Goal: Task Accomplishment & Management: Manage account settings

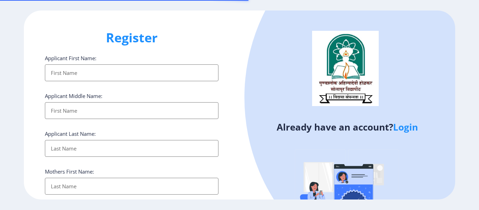
select select
click at [402, 127] on link "Login" at bounding box center [405, 127] width 25 height 13
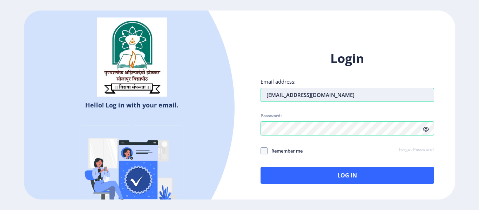
click at [268, 96] on input "[EMAIL_ADDRESS][DOMAIN_NAME]" at bounding box center [346, 95] width 173 height 14
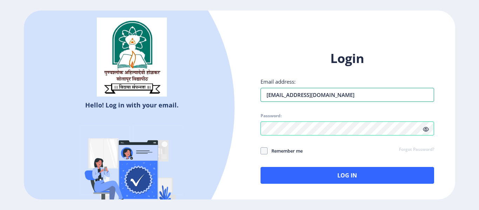
drag, startPoint x: 347, startPoint y: 100, endPoint x: 222, endPoint y: 121, distance: 126.9
click at [222, 121] on div "Hello! Log in with your email. Don't have an account? Register Login Email addr…" at bounding box center [239, 105] width 431 height 189
drag, startPoint x: 327, startPoint y: 95, endPoint x: 245, endPoint y: 104, distance: 82.9
click at [246, 105] on div "Login Email address: [EMAIL_ADDRESS][DOMAIN_NAME] Password: Remember me Forgot …" at bounding box center [347, 123] width 216 height 166
type input "[EMAIL_ADDRESS][DOMAIN_NAME]"
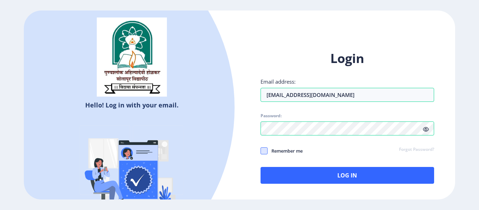
click at [265, 151] on span at bounding box center [263, 151] width 7 height 7
click at [261, 151] on input "Remember me" at bounding box center [260, 151] width 0 height 0
checkbox input "true"
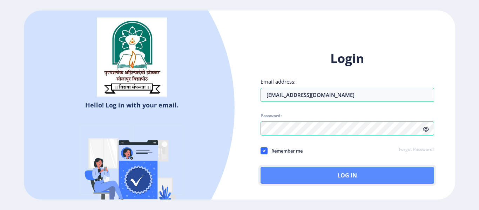
click at [339, 178] on button "Log In" at bounding box center [346, 175] width 173 height 17
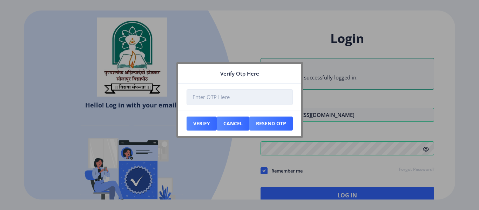
click at [223, 97] on input "number" at bounding box center [239, 97] width 106 height 16
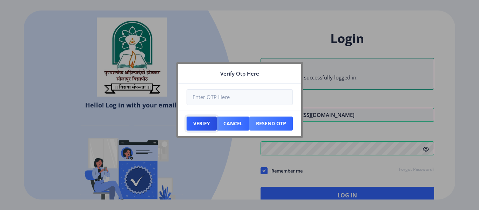
drag, startPoint x: 197, startPoint y: 128, endPoint x: 271, endPoint y: 173, distance: 86.2
click at [267, 176] on div "Verify Otp Here Verify Cancel Resend Otp" at bounding box center [239, 105] width 479 height 210
drag, startPoint x: 270, startPoint y: 125, endPoint x: 286, endPoint y: 129, distance: 16.6
click at [270, 125] on button "Resend Otp" at bounding box center [270, 124] width 43 height 14
